Goal: Information Seeking & Learning: Check status

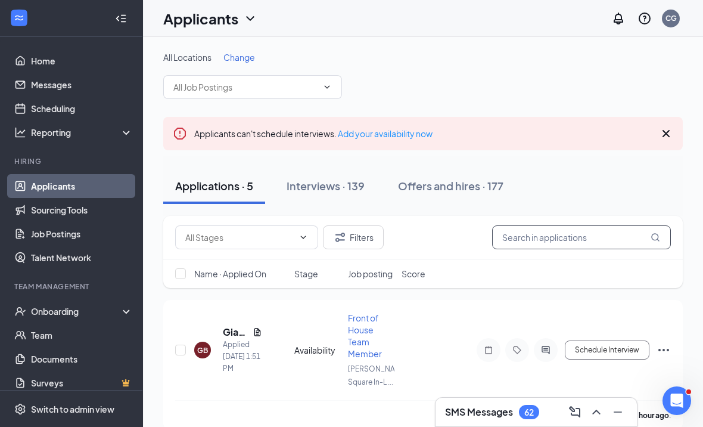
click at [548, 240] on input "text" at bounding box center [581, 237] width 179 height 24
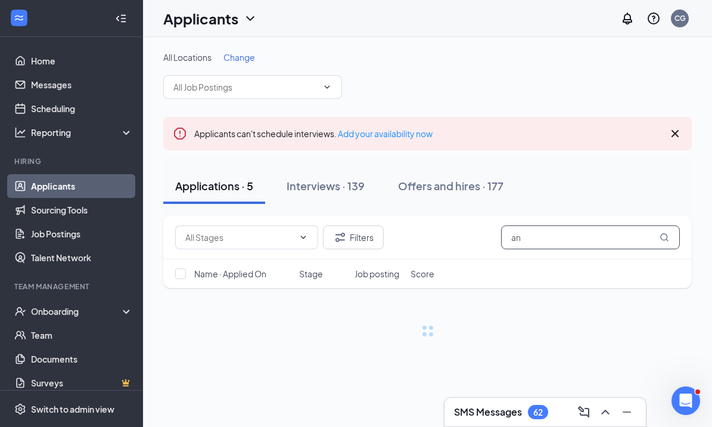
type input "a"
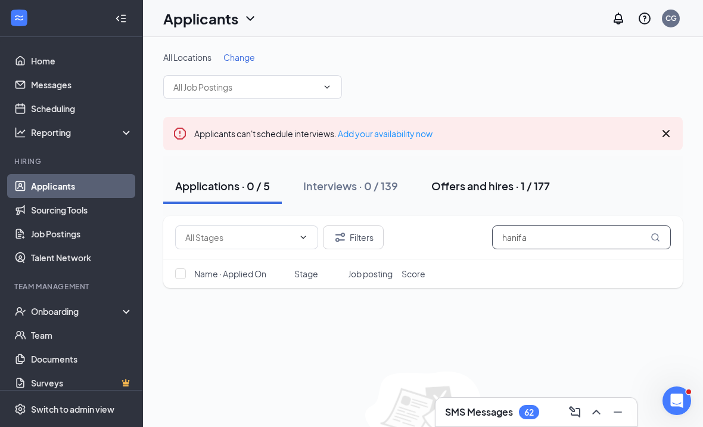
type input "hanifa"
click at [473, 185] on div "Offers and hires · 1 / 177" at bounding box center [490, 185] width 119 height 15
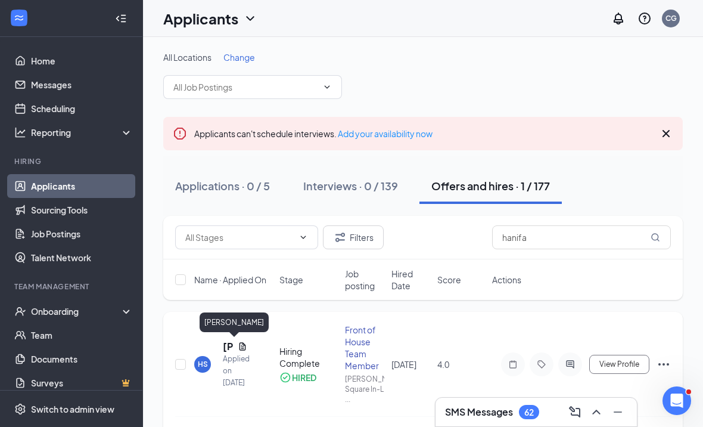
click at [230, 344] on h5 "[PERSON_NAME]" at bounding box center [228, 346] width 10 height 13
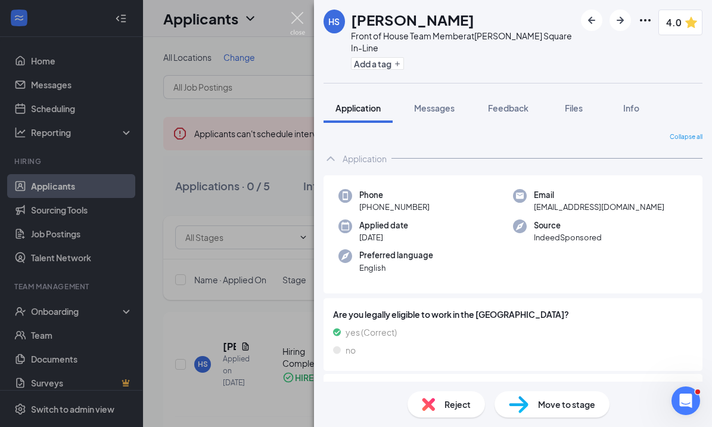
click at [300, 14] on img at bounding box center [297, 23] width 15 height 23
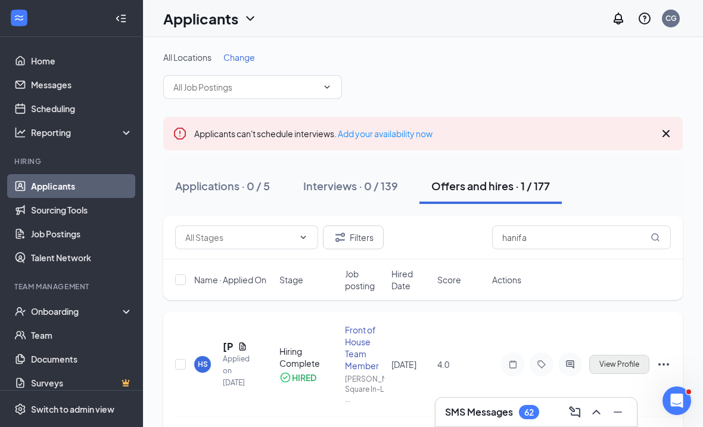
click at [619, 363] on span "View Profile" at bounding box center [619, 364] width 40 height 8
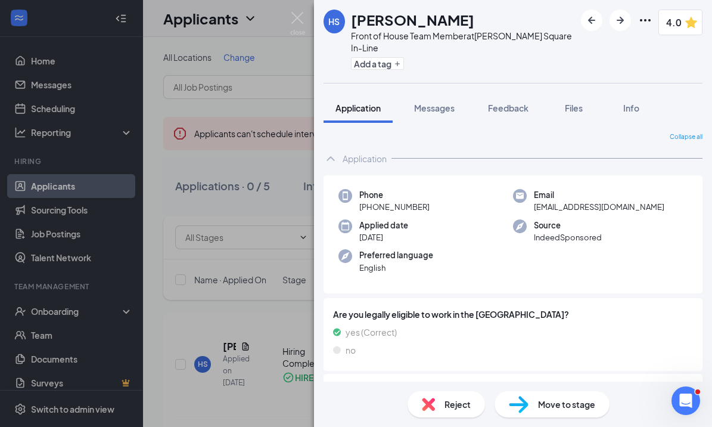
click at [243, 335] on div "HS [PERSON_NAME] Front of House Team Member at [PERSON_NAME][GEOGRAPHIC_DATA] I…" at bounding box center [356, 213] width 712 height 427
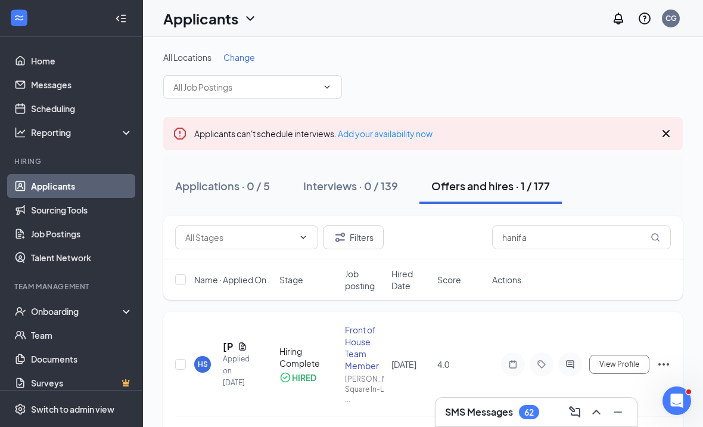
click at [661, 364] on icon "Ellipses" at bounding box center [664, 364] width 14 height 14
click at [434, 324] on div "HS [PERSON_NAME] Applied on [DATE] Hiring Complete HIRED Front of House Team Me…" at bounding box center [423, 370] width 496 height 92
click at [73, 340] on link "Team" at bounding box center [82, 335] width 102 height 24
